Goal: Task Accomplishment & Management: Manage account settings

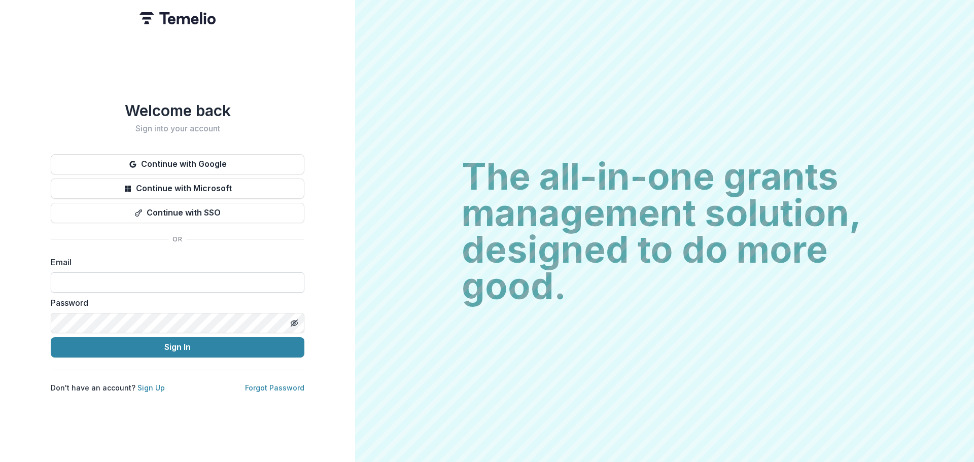
click at [127, 282] on input at bounding box center [178, 283] width 254 height 20
type input "**********"
click at [51, 337] on button "Sign In" at bounding box center [178, 347] width 254 height 20
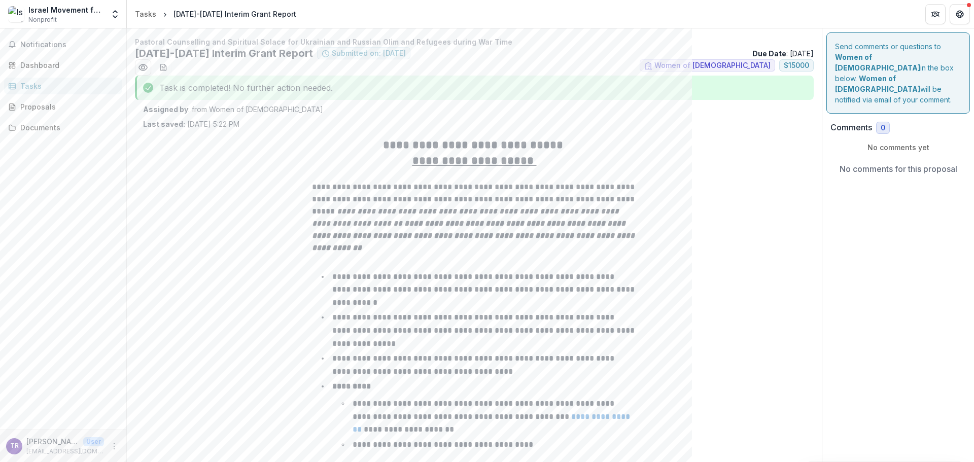
click at [44, 56] on div "Notifications Dashboard Tasks Proposals Documents" at bounding box center [63, 228] width 126 height 401
click at [49, 64] on div "Dashboard" at bounding box center [67, 65] width 94 height 11
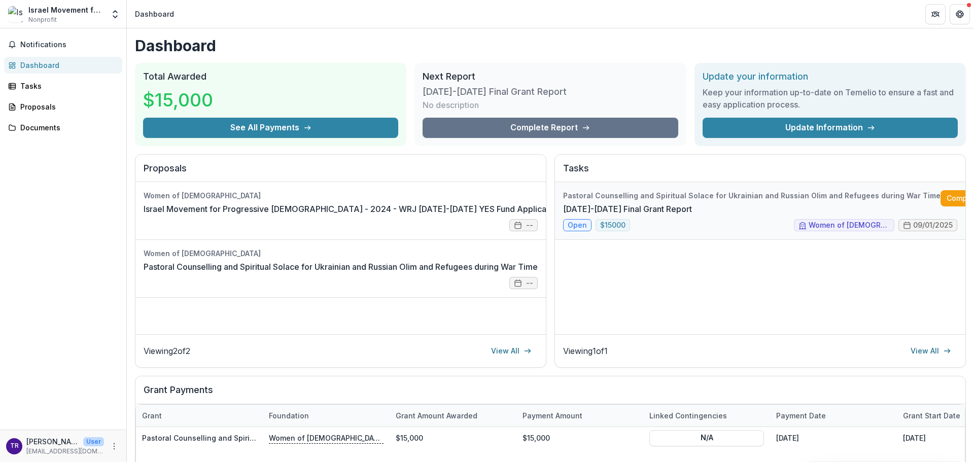
click at [692, 203] on link "[DATE]-[DATE] Final Grant Report" at bounding box center [627, 209] width 129 height 12
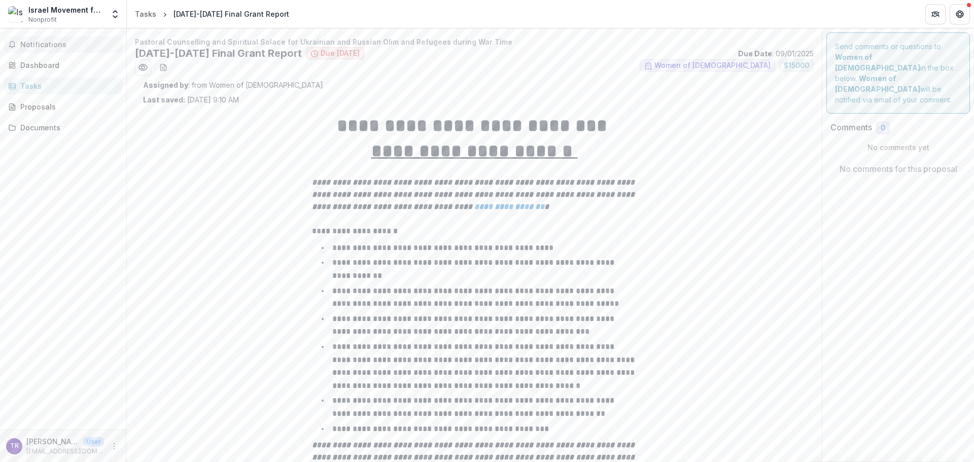
click at [52, 46] on span "Notifications" at bounding box center [69, 45] width 98 height 9
